Goal: Browse casually: Explore the website without a specific task or goal

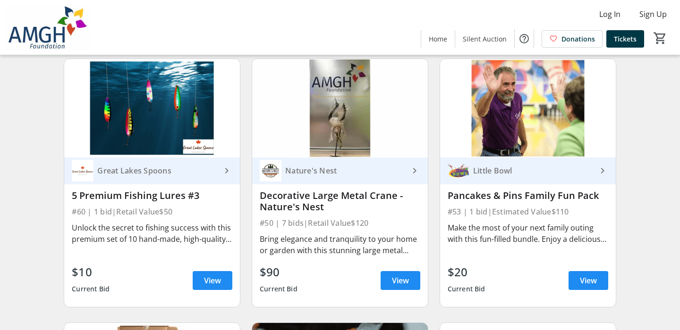
scroll to position [4059, 0]
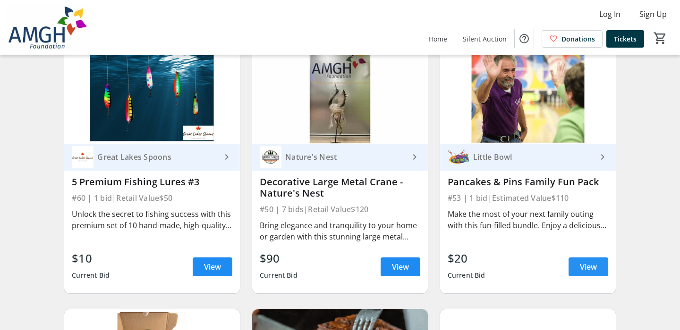
click at [590, 271] on span "View" at bounding box center [588, 266] width 17 height 11
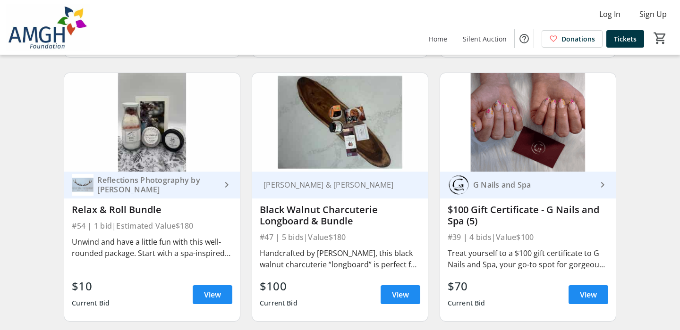
scroll to position [4578, 0]
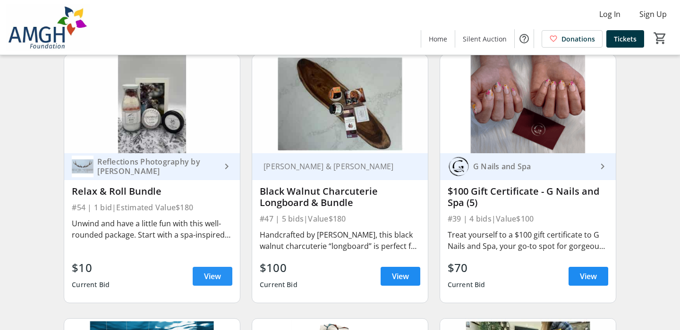
click at [214, 280] on span "View" at bounding box center [212, 276] width 17 height 11
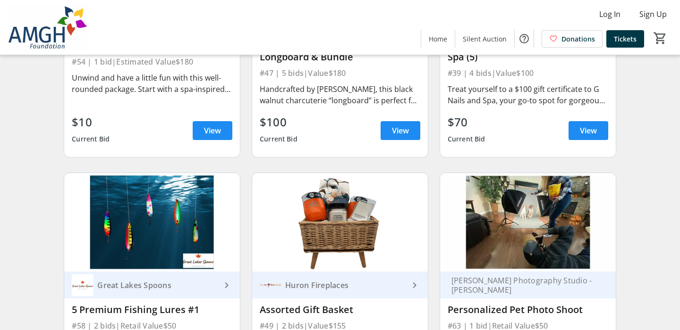
scroll to position [4814, 0]
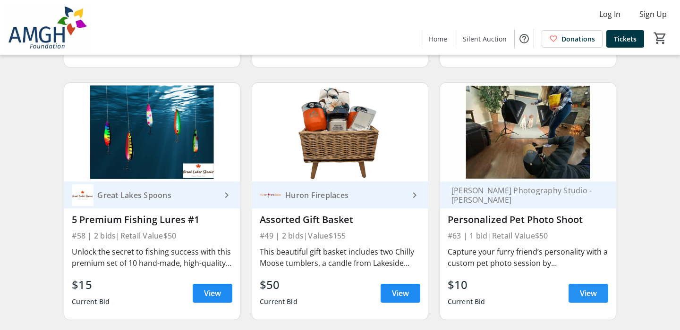
click at [585, 299] on span "View" at bounding box center [588, 293] width 17 height 11
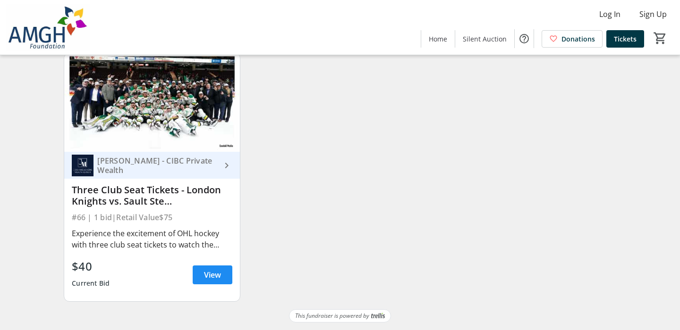
scroll to position [5101, 0]
